Goal: Task Accomplishment & Management: Use online tool/utility

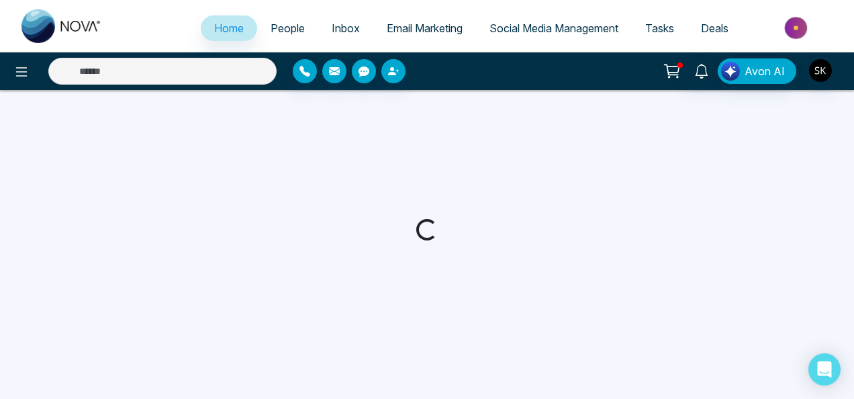
select select "*"
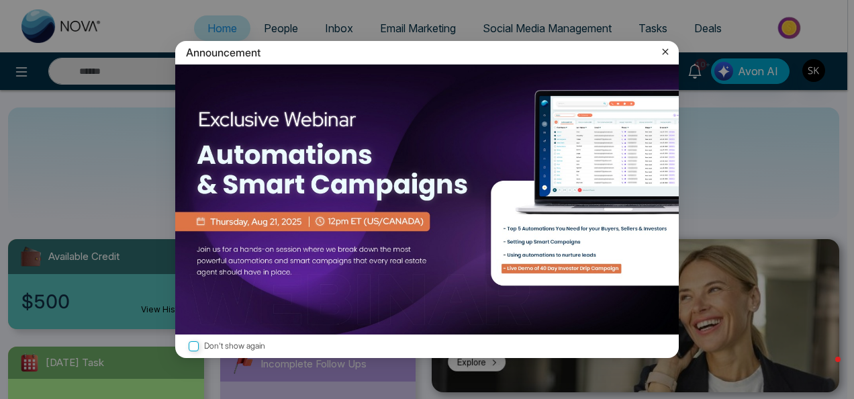
click at [670, 55] on icon at bounding box center [665, 51] width 13 height 13
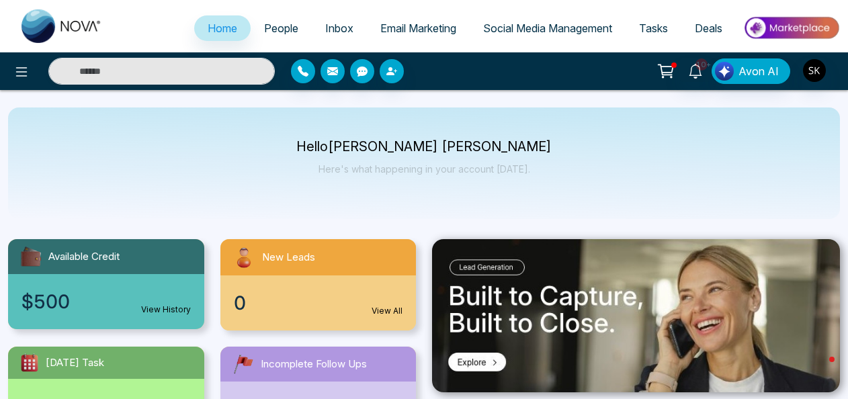
click at [572, 21] on link "Social Media Management" at bounding box center [548, 28] width 156 height 26
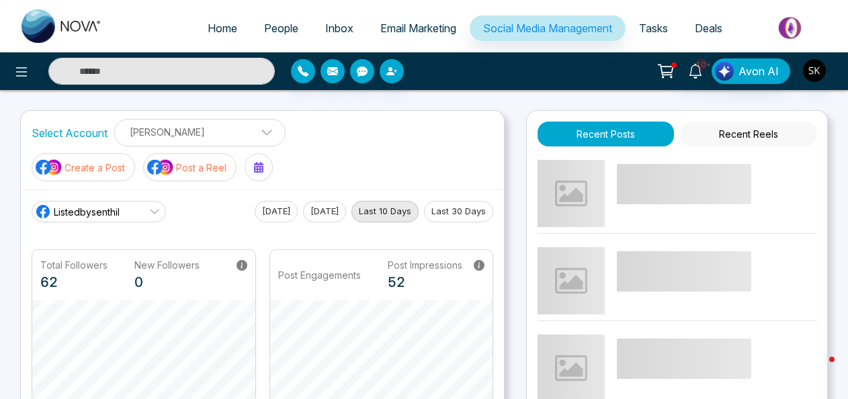
click at [99, 168] on p "Create a Post" at bounding box center [94, 168] width 60 height 14
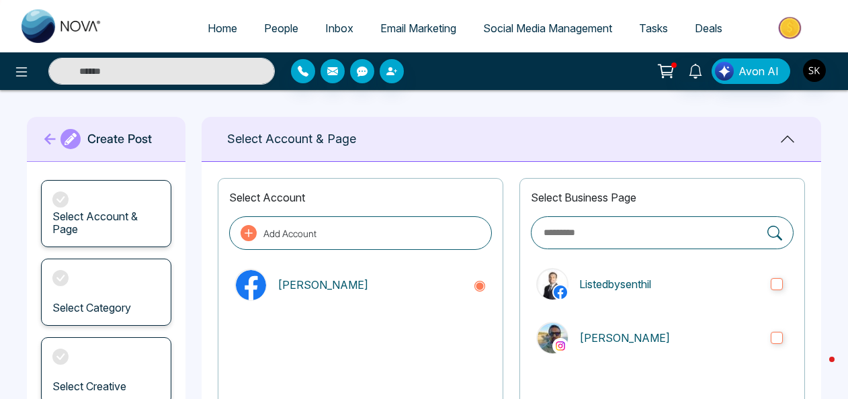
click at [50, 134] on icon at bounding box center [49, 139] width 11 height 11
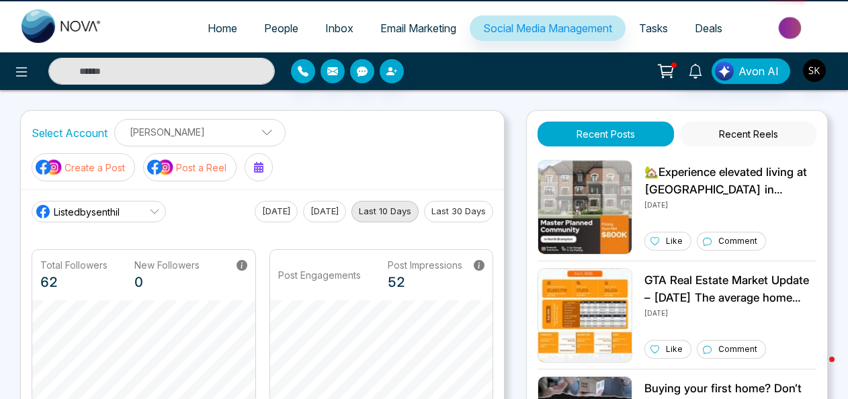
click at [90, 165] on p "Create a Post" at bounding box center [94, 168] width 60 height 14
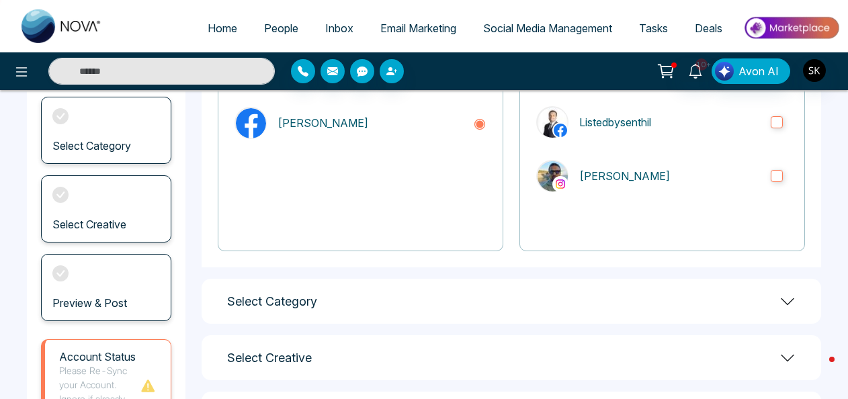
scroll to position [166, 0]
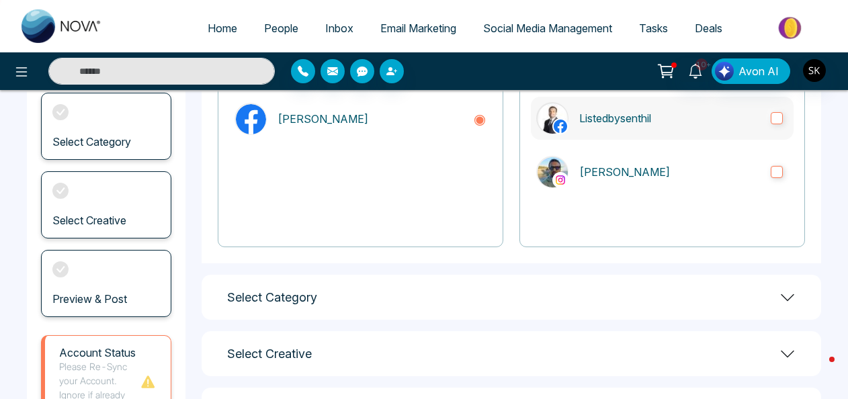
click at [773, 125] on label "Listedbysenthil" at bounding box center [662, 118] width 263 height 43
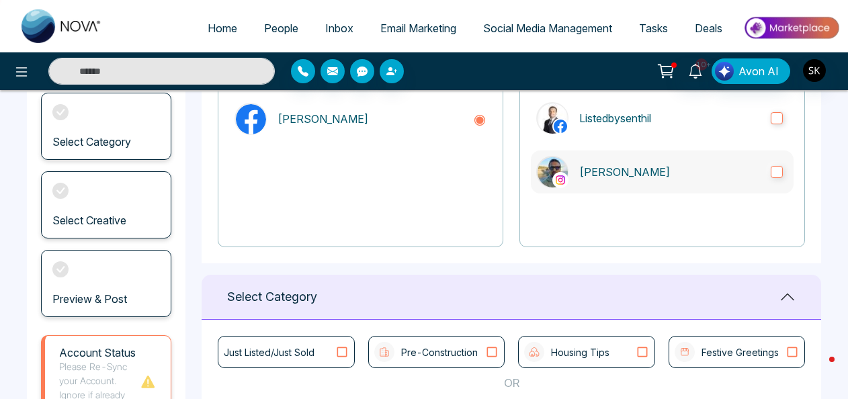
click at [774, 188] on label "CK Senthil" at bounding box center [662, 171] width 263 height 43
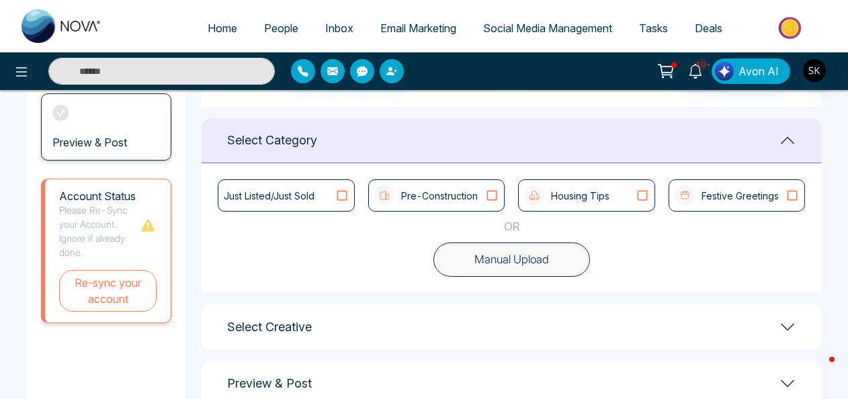
scroll to position [345, 0]
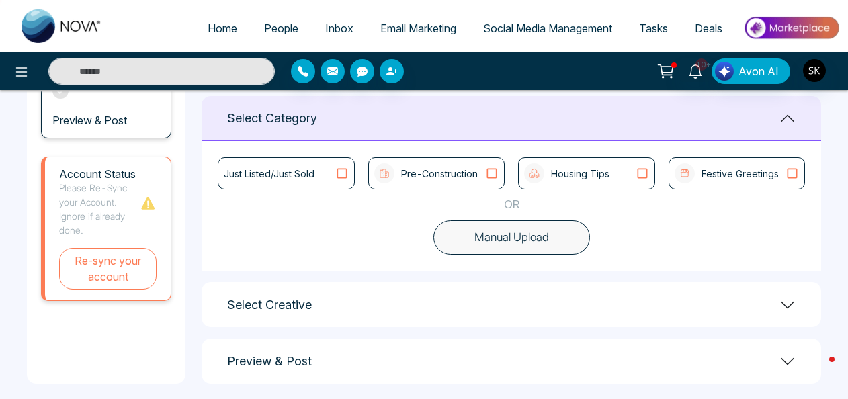
click at [420, 173] on p "Pre-Construction" at bounding box center [439, 174] width 77 height 14
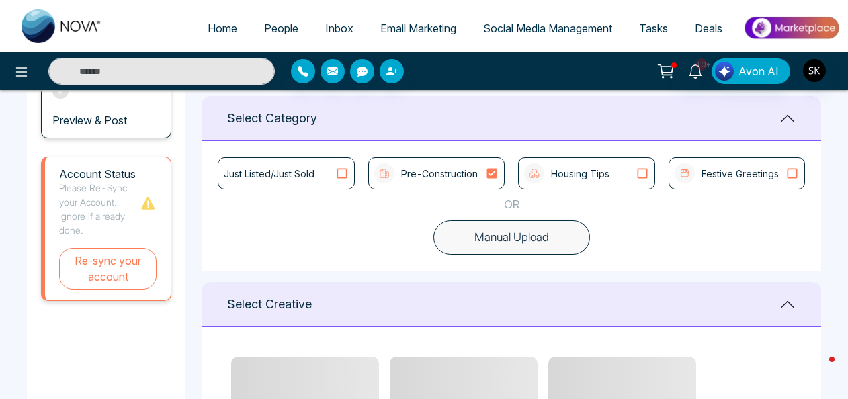
scroll to position [521, 0]
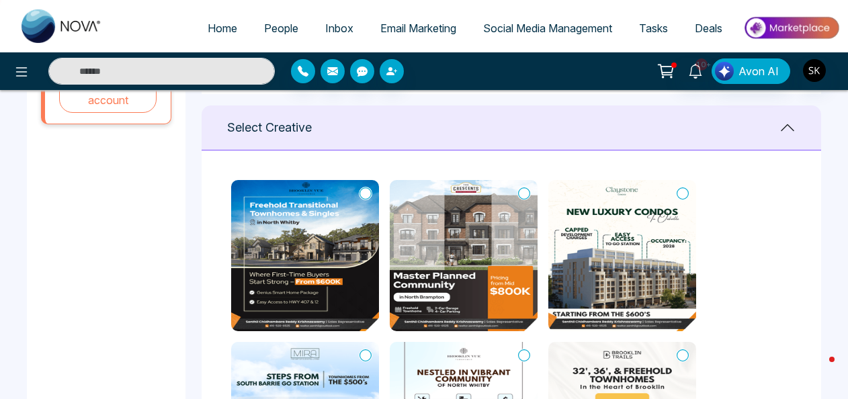
click at [367, 195] on icon at bounding box center [365, 193] width 12 height 13
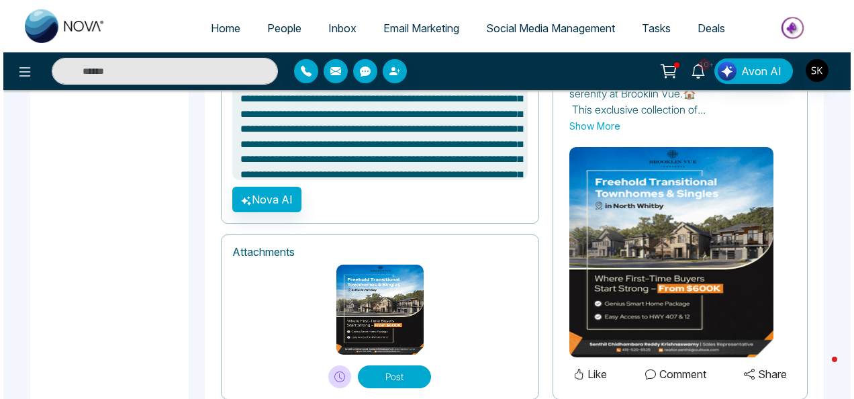
scroll to position [1032, 0]
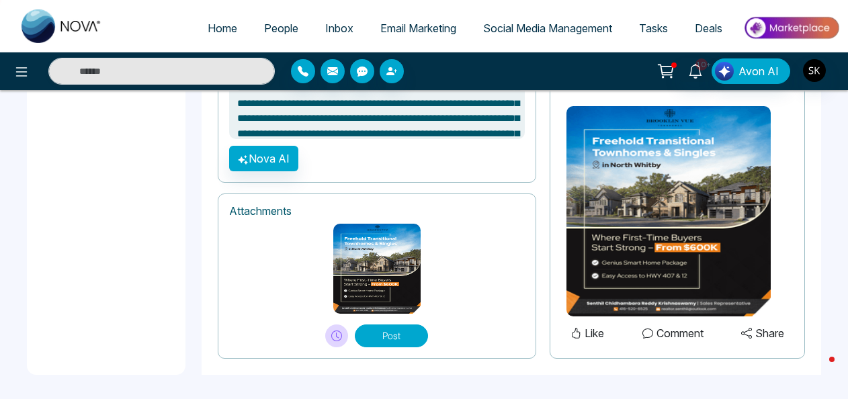
click at [341, 335] on icon at bounding box center [336, 335] width 11 height 11
type textarea "**********"
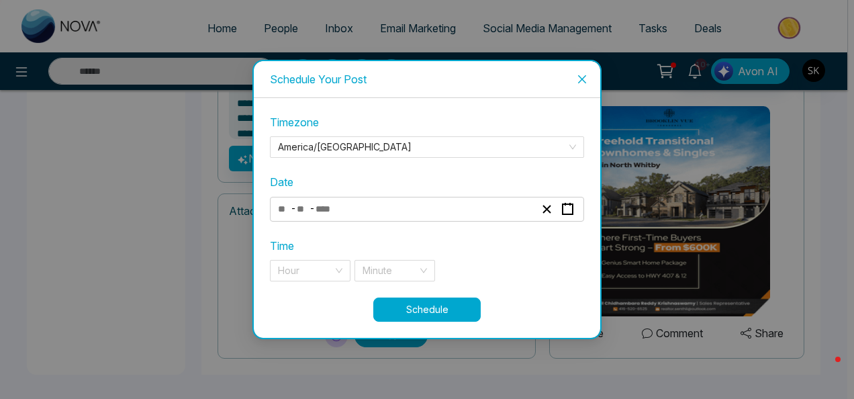
click at [423, 211] on div "- -" at bounding box center [406, 209] width 261 height 18
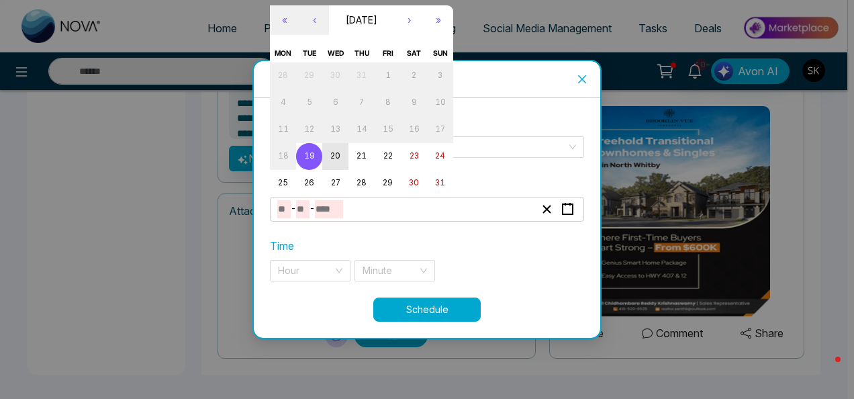
click at [332, 152] on abbr "20" at bounding box center [335, 155] width 10 height 9
type input "*"
type input "**"
type input "****"
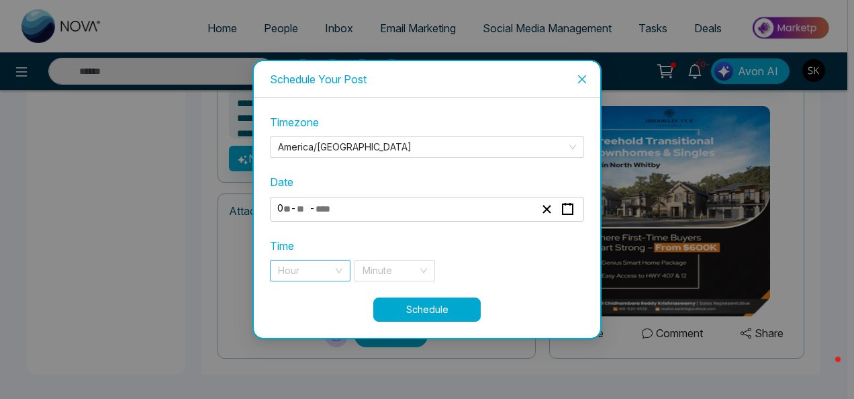
click at [295, 271] on input "search" at bounding box center [305, 271] width 55 height 20
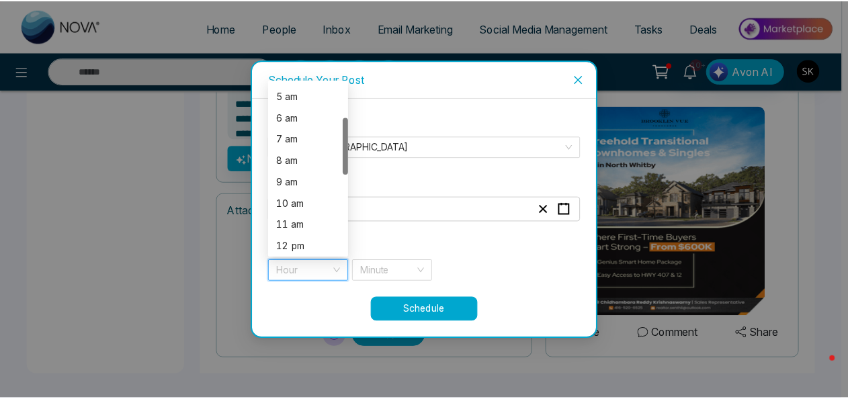
scroll to position [109, 0]
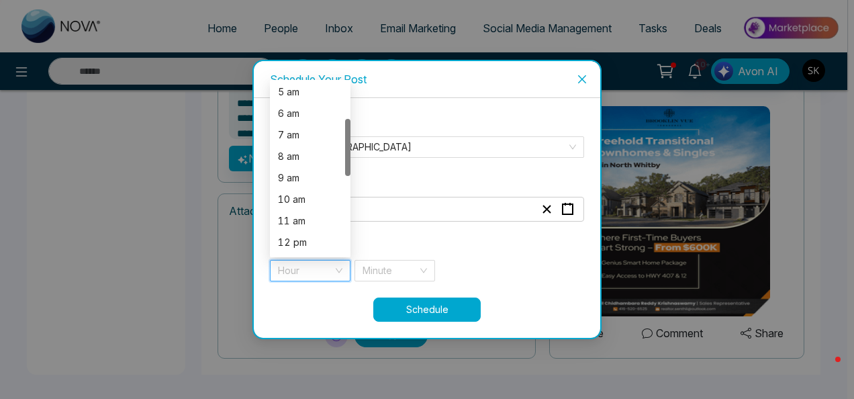
drag, startPoint x: 347, startPoint y: 124, endPoint x: 344, endPoint y: 160, distance: 35.7
click at [344, 160] on div "5 am 6 am 7 am 8 am 9 am 10 am 11 am 12 pm 1 pm 2 pm" at bounding box center [310, 169] width 81 height 172
click at [306, 201] on div "10 am" at bounding box center [310, 199] width 64 height 15
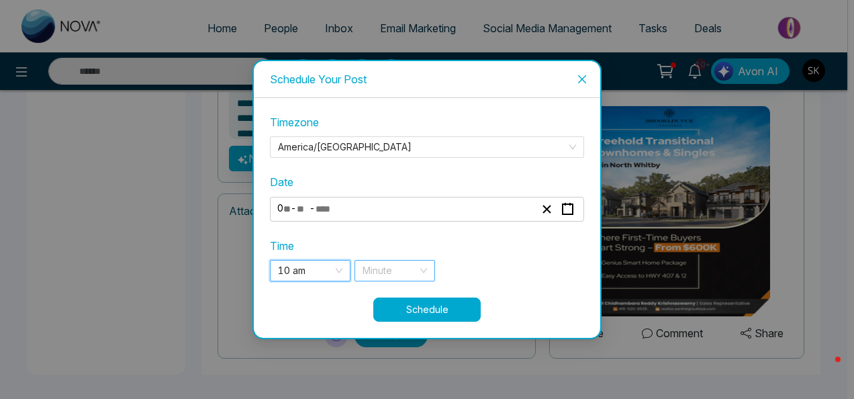
click at [378, 277] on input "search" at bounding box center [390, 271] width 55 height 20
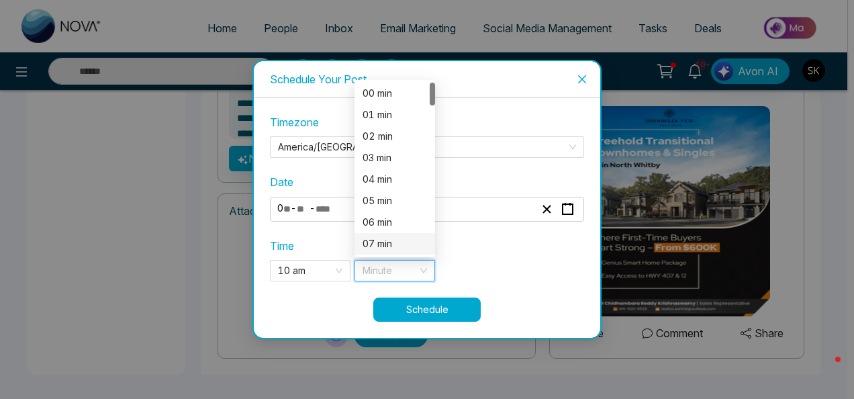
click at [399, 245] on div "07 min" at bounding box center [395, 243] width 64 height 15
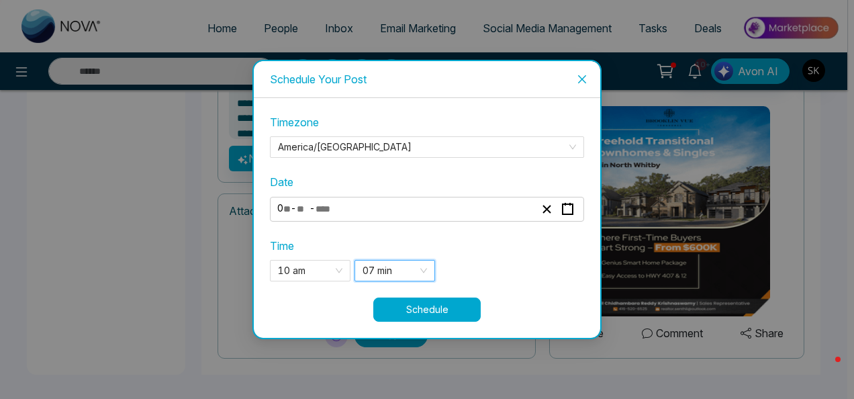
click at [425, 305] on button "Schedule" at bounding box center [426, 310] width 107 height 24
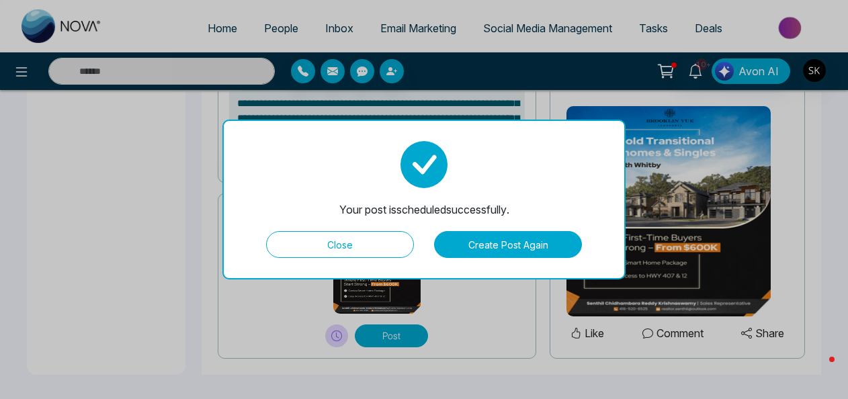
click at [365, 235] on button "Close" at bounding box center [340, 244] width 148 height 27
type textarea "**********"
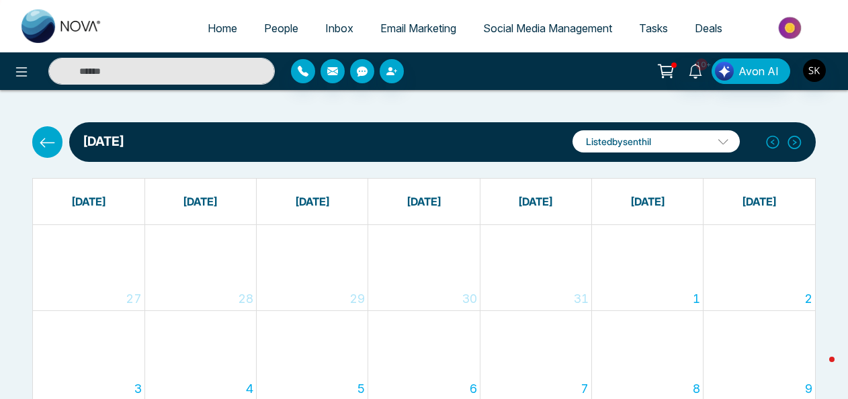
click at [504, 30] on span "Social Media Management" at bounding box center [547, 27] width 129 height 13
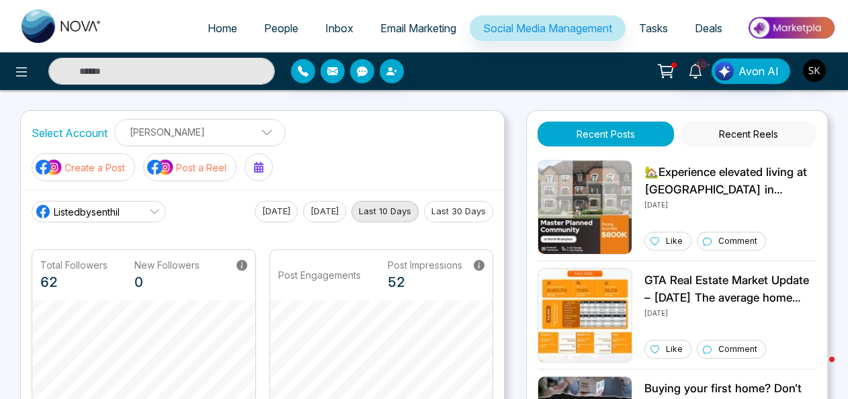
click at [105, 175] on button "Create a Post" at bounding box center [83, 167] width 103 height 28
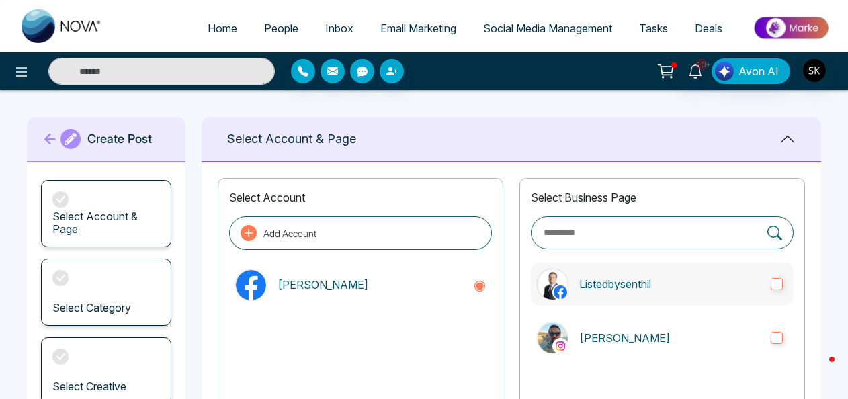
click at [637, 279] on p "Listedbysenthil" at bounding box center [669, 284] width 181 height 16
click at [636, 316] on label "CK Senthil" at bounding box center [662, 337] width 263 height 43
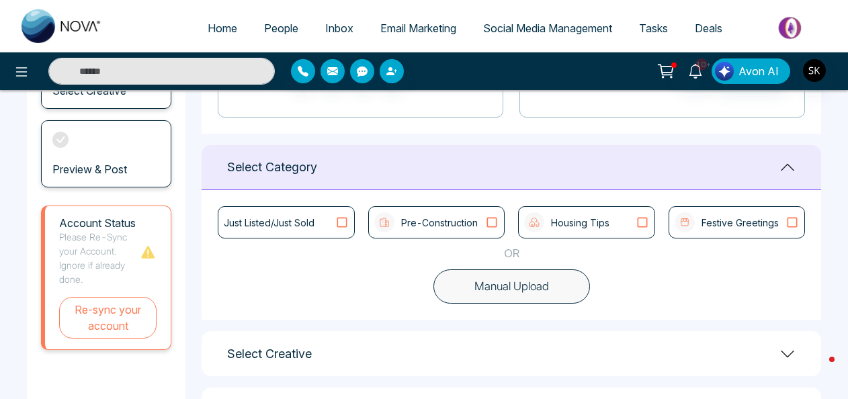
scroll to position [298, 0]
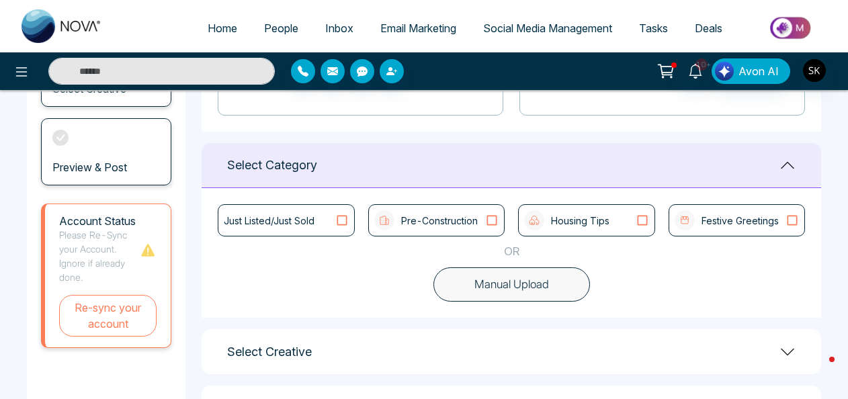
click at [626, 227] on div "Housing Tips" at bounding box center [586, 220] width 124 height 20
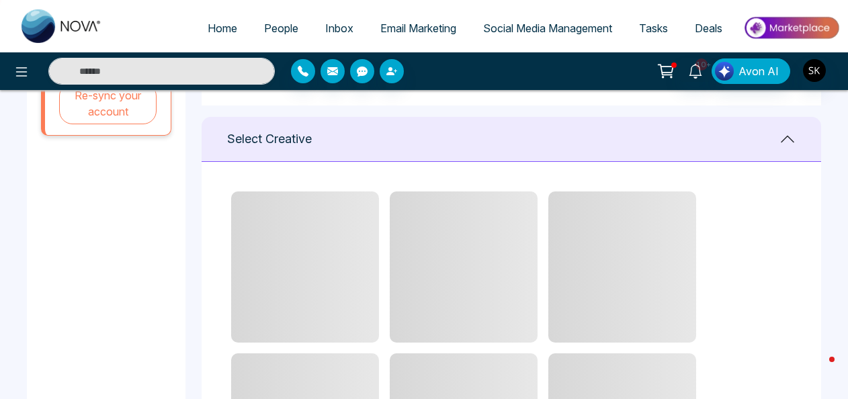
scroll to position [517, 0]
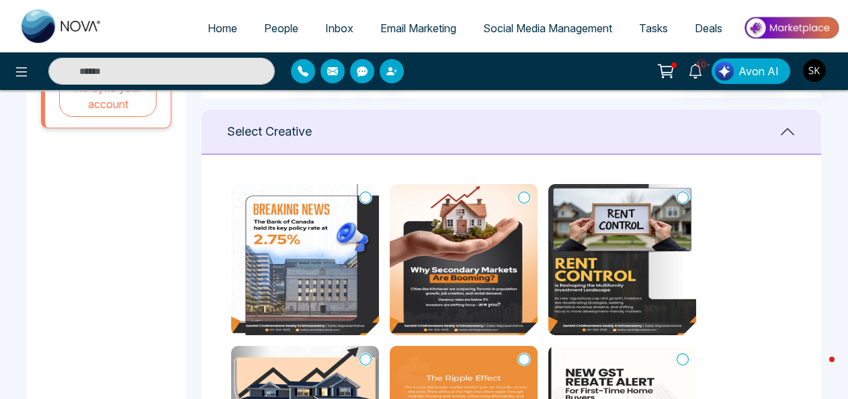
drag, startPoint x: 840, startPoint y: 290, endPoint x: 846, endPoint y: 284, distance: 9.0
click at [846, 284] on main "**********" at bounding box center [424, 40] width 848 height 934
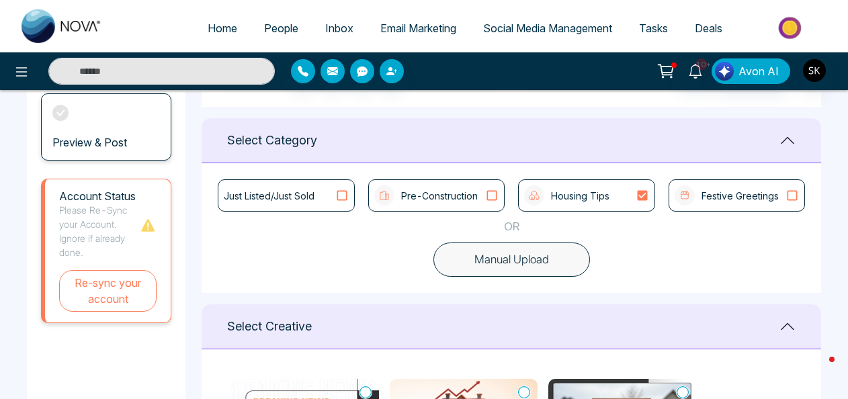
scroll to position [275, 0]
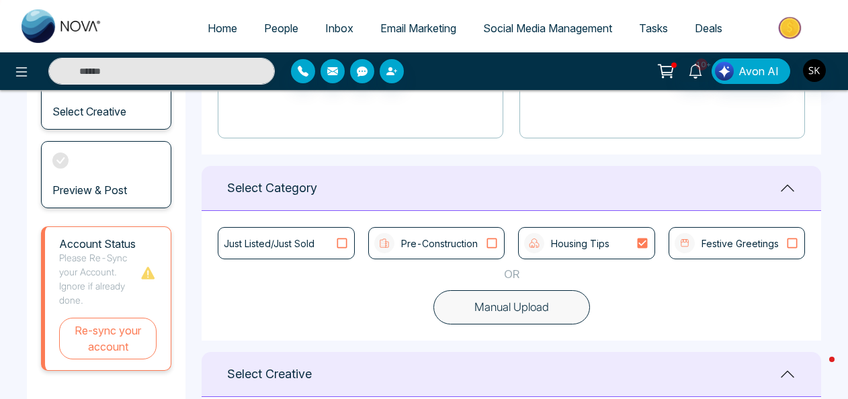
click at [748, 227] on div "Festive Greetings" at bounding box center [736, 243] width 136 height 32
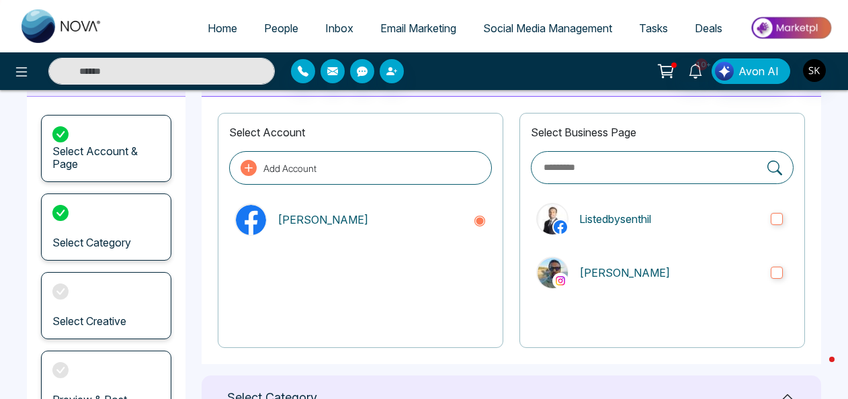
scroll to position [0, 0]
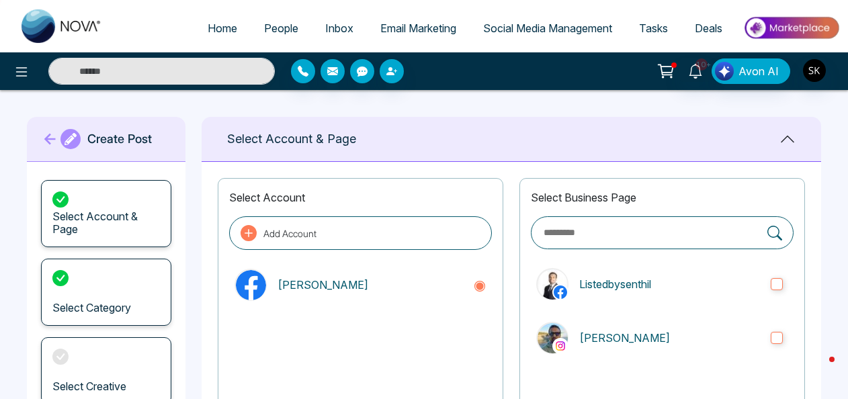
click at [51, 140] on icon at bounding box center [50, 139] width 20 height 27
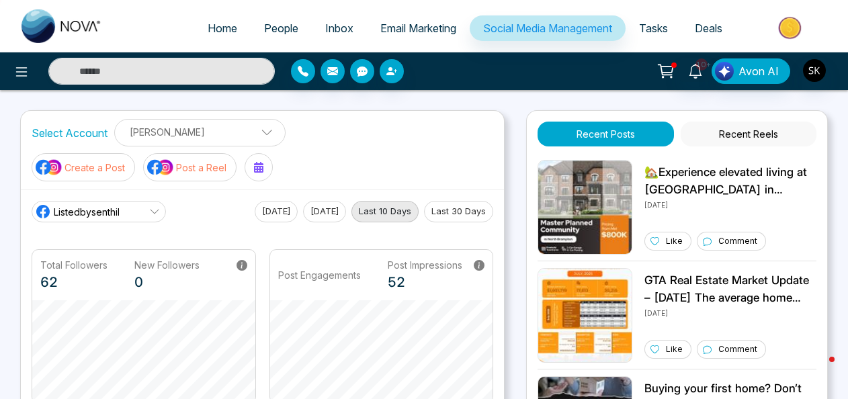
click at [188, 169] on p "Post a Reel" at bounding box center [201, 168] width 50 height 14
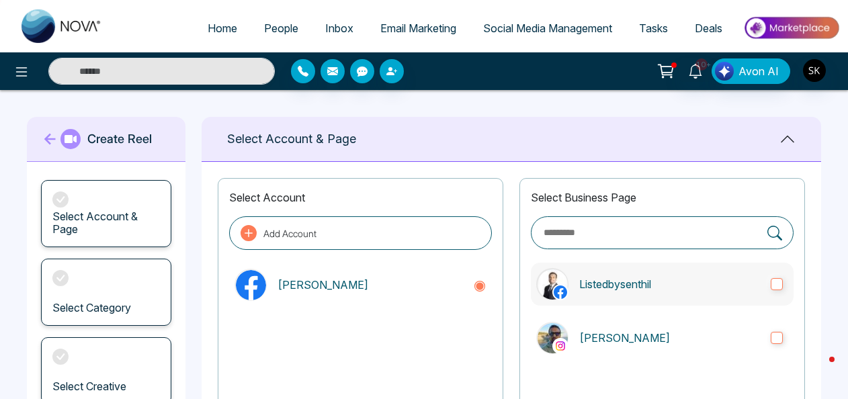
click at [664, 276] on p "Listedbysenthil" at bounding box center [669, 284] width 181 height 16
click at [642, 338] on p "CK Senthil" at bounding box center [669, 338] width 181 height 16
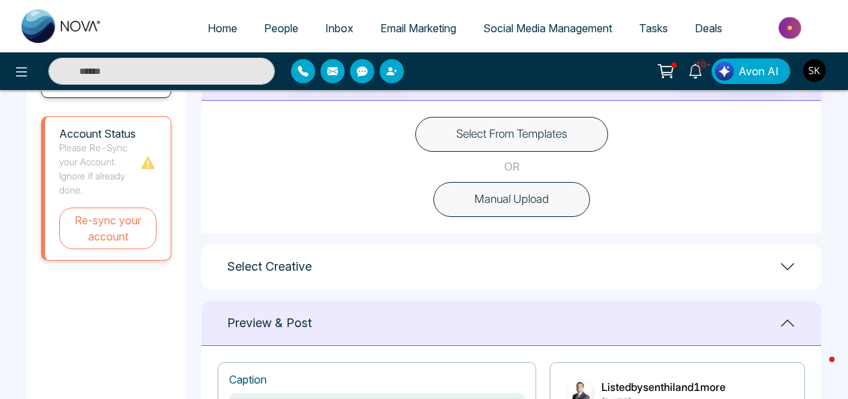
scroll to position [369, 0]
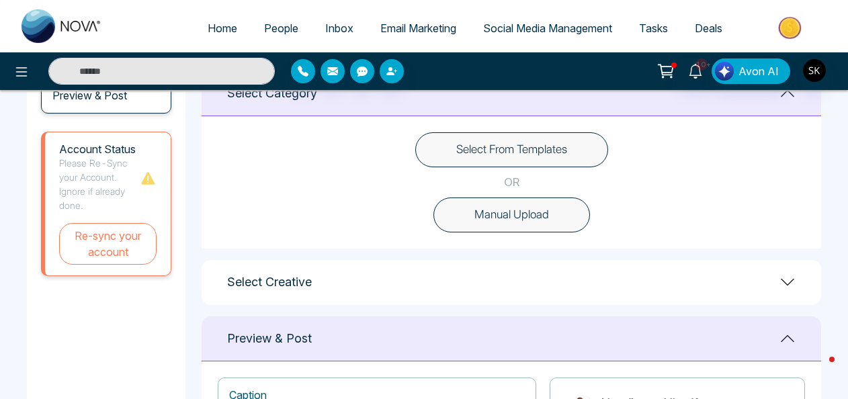
click at [781, 277] on icon at bounding box center [787, 282] width 16 height 16
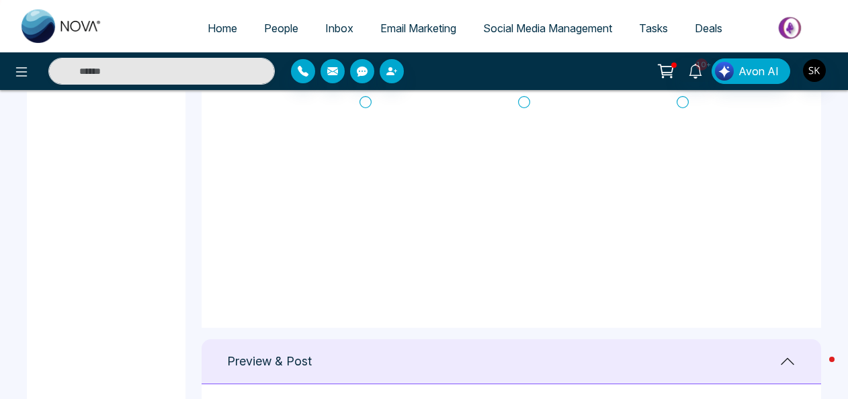
scroll to position [548, 0]
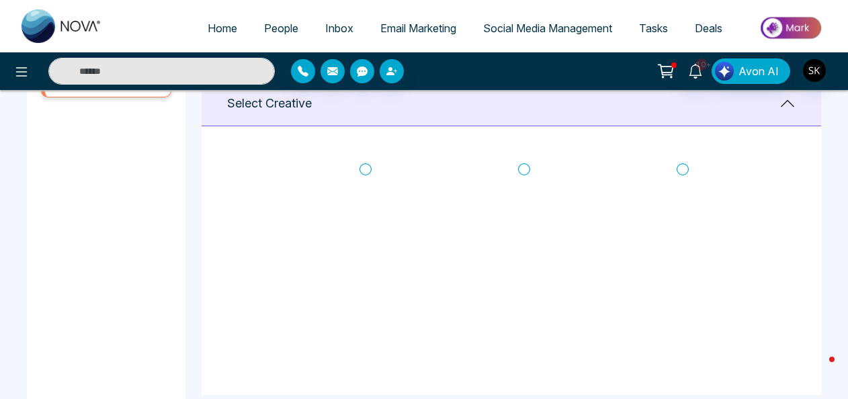
click at [364, 167] on icon at bounding box center [365, 169] width 12 height 13
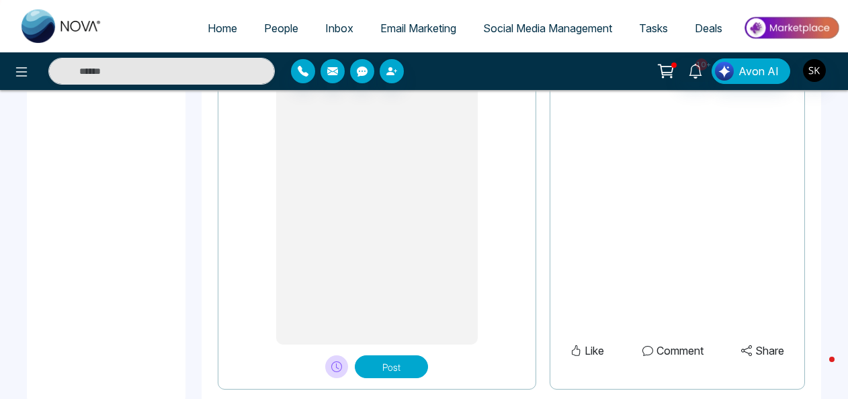
scroll to position [1223, 0]
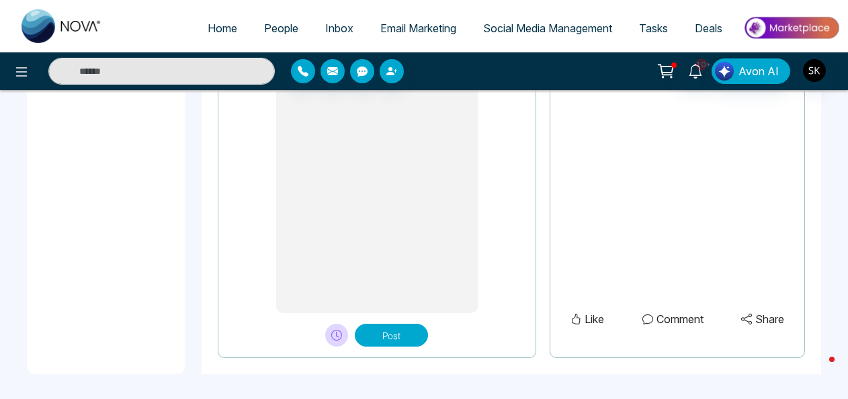
click at [379, 335] on button "Post" at bounding box center [391, 335] width 73 height 23
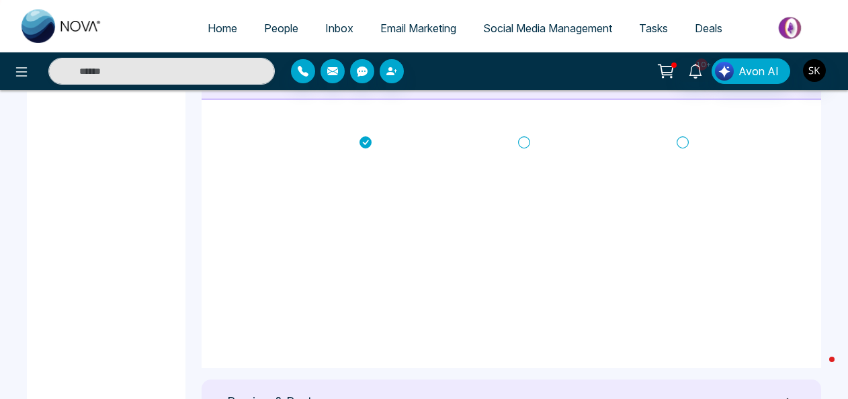
scroll to position [571, 0]
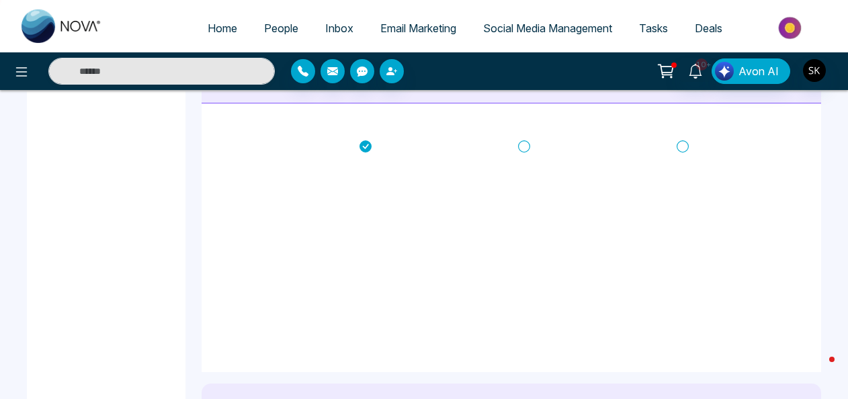
click at [522, 141] on icon at bounding box center [524, 146] width 12 height 13
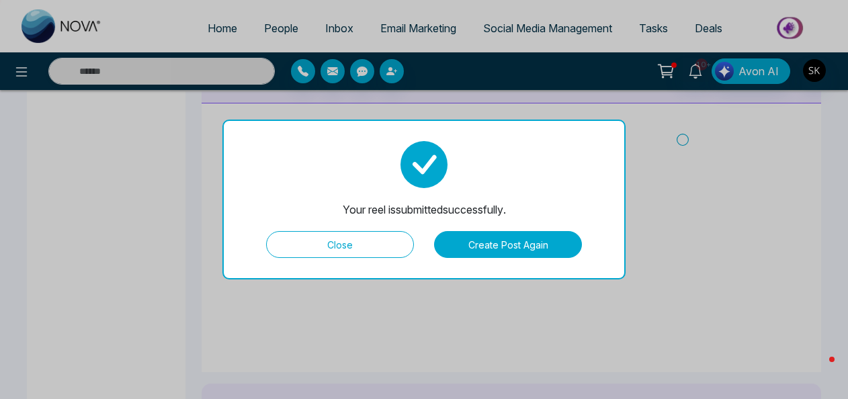
click at [337, 246] on button "Close" at bounding box center [340, 244] width 148 height 27
type textarea "**********"
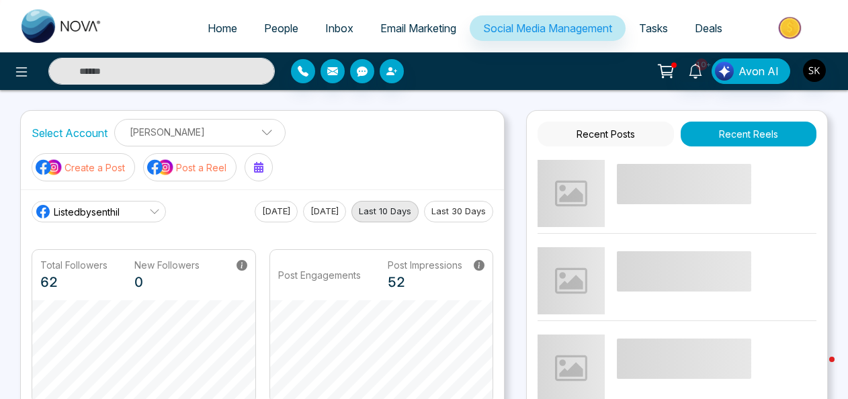
click at [179, 153] on button "Post a Reel" at bounding box center [189, 167] width 93 height 28
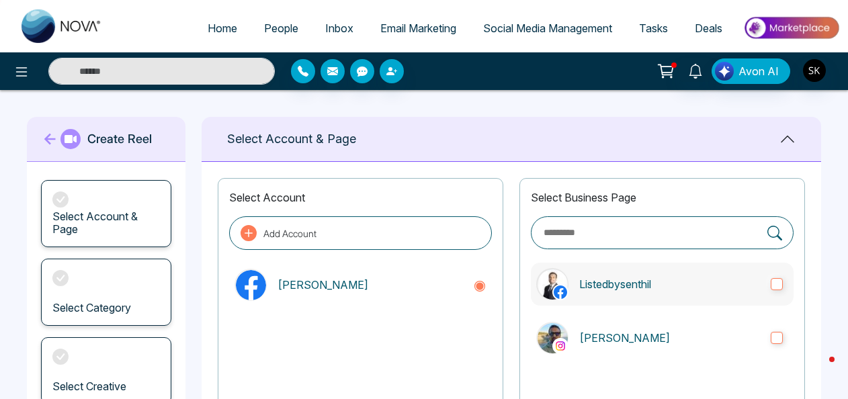
click at [712, 271] on label "Listedbysenthil" at bounding box center [662, 284] width 263 height 43
click at [704, 324] on label "CK Senthil" at bounding box center [662, 337] width 263 height 43
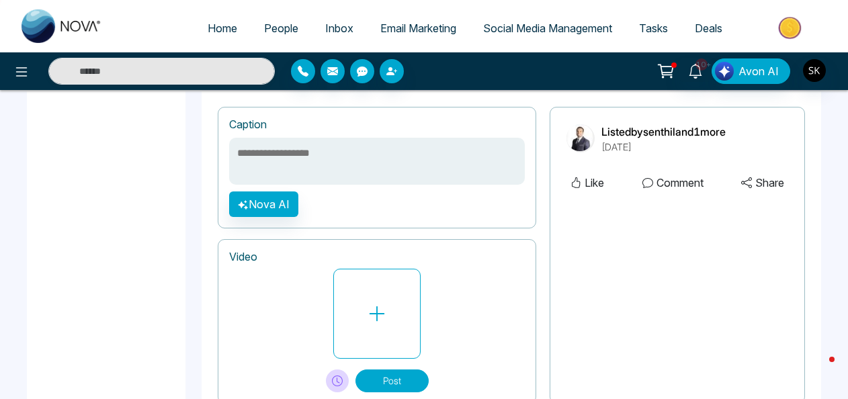
scroll to position [549, 0]
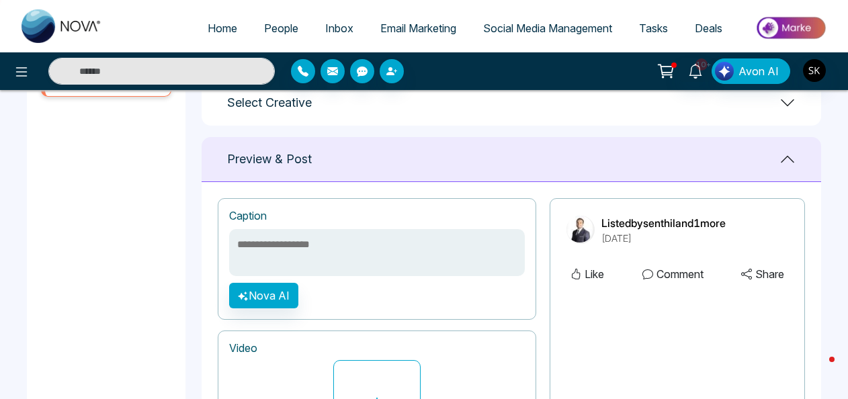
click at [688, 116] on div "Select Creative" at bounding box center [511, 103] width 619 height 45
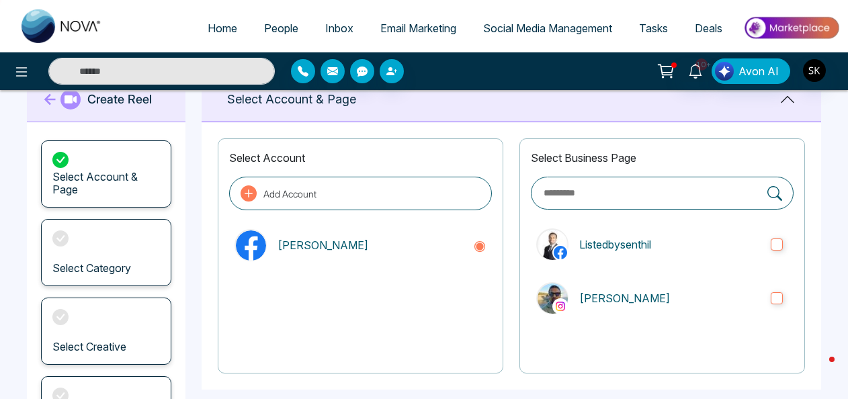
scroll to position [6, 0]
